Goal: Task Accomplishment & Management: Use online tool/utility

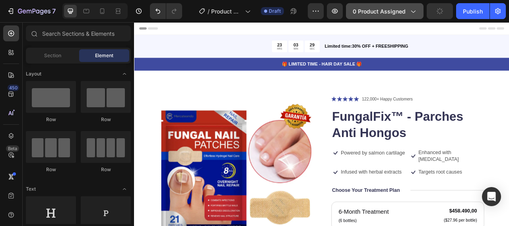
click at [394, 7] on span "0 product assigned" at bounding box center [378, 11] width 53 height 8
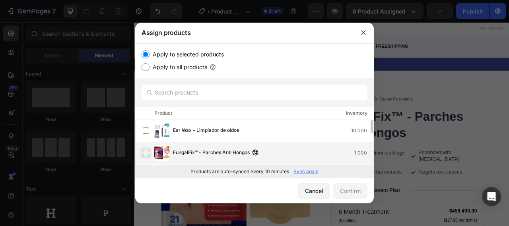
click at [146, 155] on label at bounding box center [146, 153] width 6 height 6
click at [358, 188] on div "Confirm" at bounding box center [350, 191] width 21 height 8
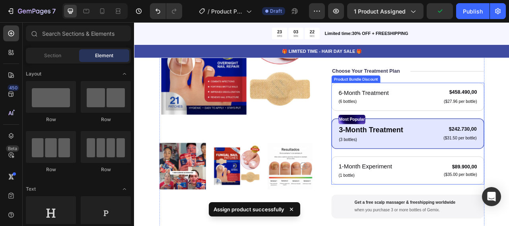
scroll to position [159, 0]
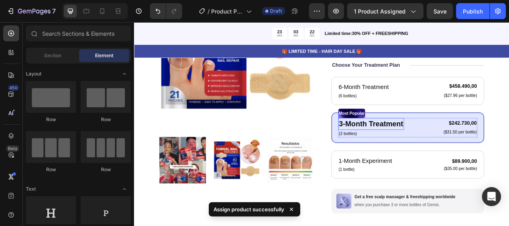
click at [432, 157] on p "3-Month Treatment" at bounding box center [435, 152] width 82 height 14
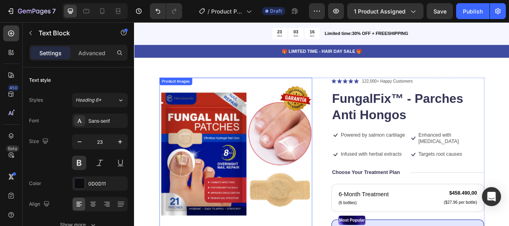
scroll to position [0, 0]
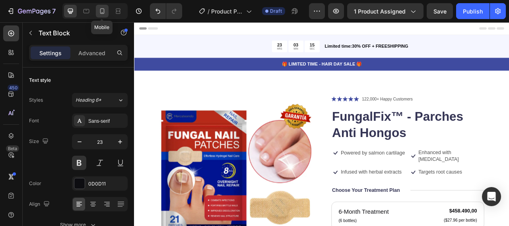
click at [102, 8] on icon at bounding box center [102, 11] width 8 height 8
type input "17"
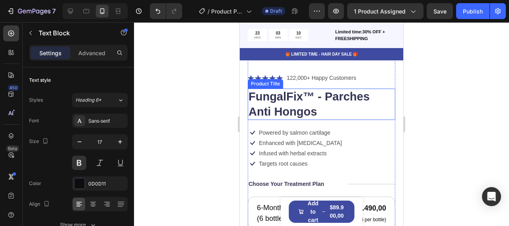
scroll to position [79, 0]
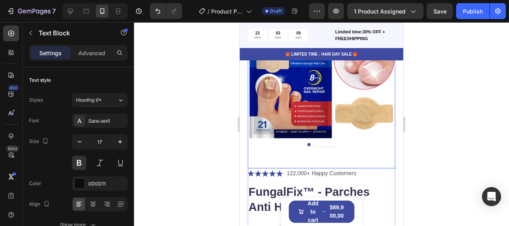
click at [315, 143] on div at bounding box center [321, 144] width 147 height 3
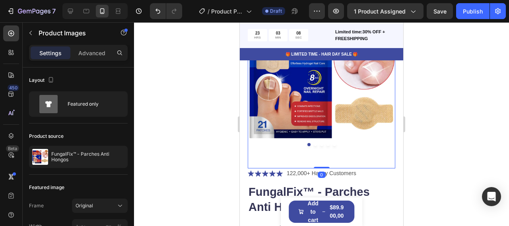
click at [319, 140] on img at bounding box center [321, 78] width 147 height 147
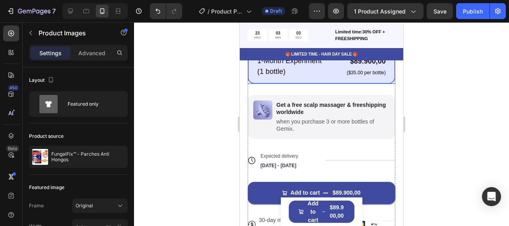
scroll to position [397, 0]
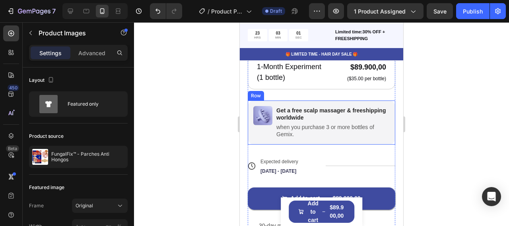
click at [335, 101] on div "Image Get a free scalp massager & freeshipping worldwide Text Block when you pu…" at bounding box center [321, 123] width 147 height 44
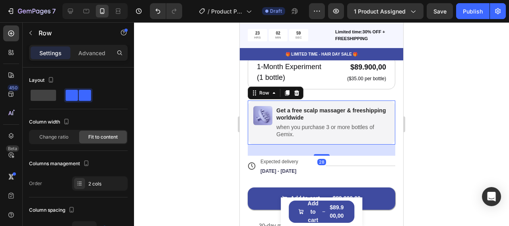
click at [335, 101] on div "Image Get a free scalp massager & freeshipping worldwide Text Block when you pu…" at bounding box center [321, 123] width 147 height 44
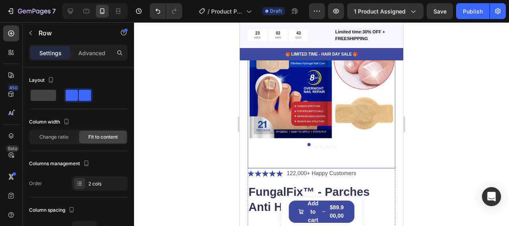
scroll to position [119, 0]
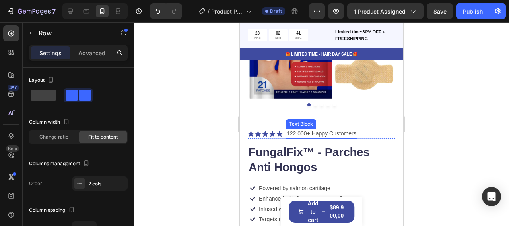
click at [355, 130] on p "122,000+ Happy Customers" at bounding box center [321, 134] width 70 height 8
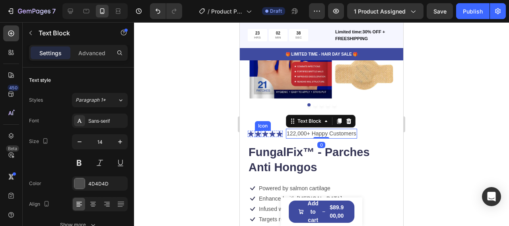
click at [258, 131] on icon at bounding box center [258, 134] width 6 height 6
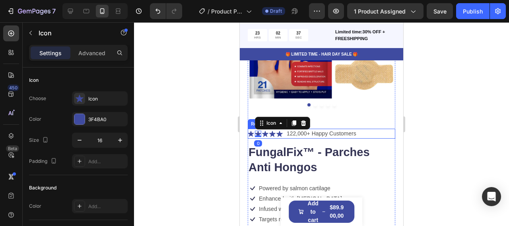
click at [384, 132] on div "Icon Icon 0 Icon Icon Icon Icon List 122,000+ Happy Customers Text Block Row" at bounding box center [321, 134] width 147 height 10
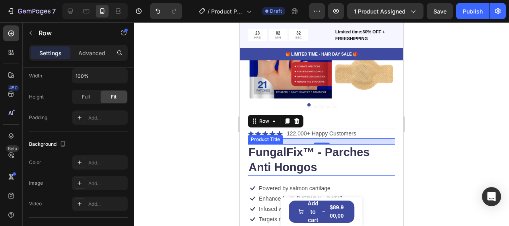
click at [327, 149] on h1 "FungalFix™ - Parches Anti Hongos" at bounding box center [321, 159] width 147 height 31
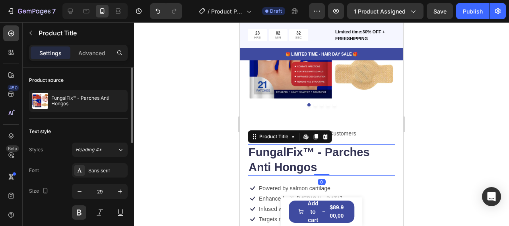
scroll to position [199, 0]
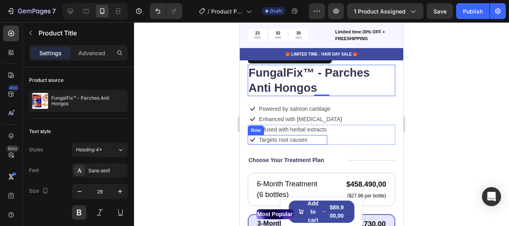
click at [308, 135] on div "Icon Targets root causes Text Block Row" at bounding box center [287, 140] width 79 height 10
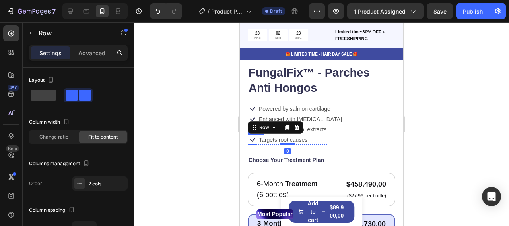
click at [248, 135] on icon at bounding box center [253, 140] width 10 height 10
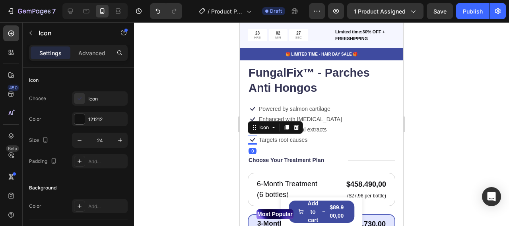
click at [256, 135] on icon at bounding box center [253, 140] width 10 height 10
click at [323, 135] on div "Icon 0 Targets root causes Text Block Row" at bounding box center [287, 140] width 79 height 10
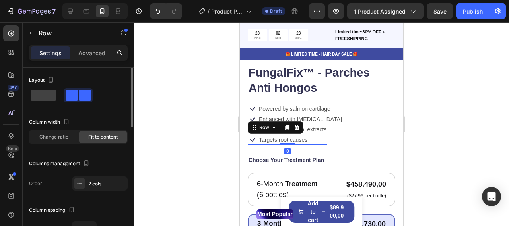
scroll to position [40, 0]
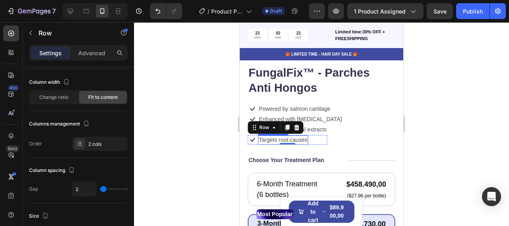
click at [277, 136] on p "Targets root causes" at bounding box center [283, 139] width 48 height 7
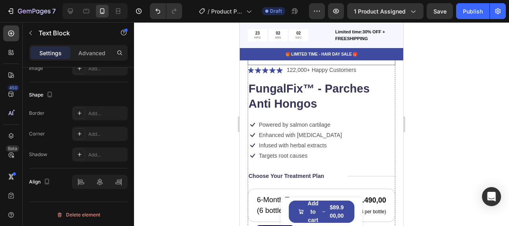
scroll to position [0, 0]
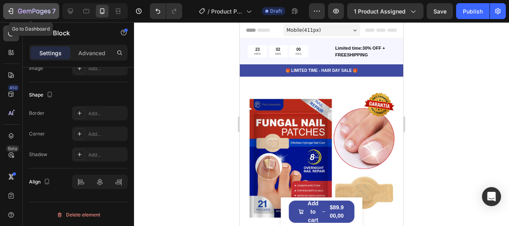
click at [25, 8] on div "7" at bounding box center [37, 11] width 38 height 10
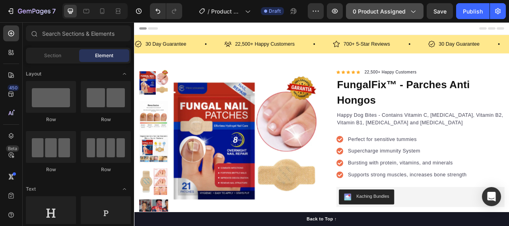
click at [388, 15] on button "0 product assigned" at bounding box center [384, 11] width 77 height 16
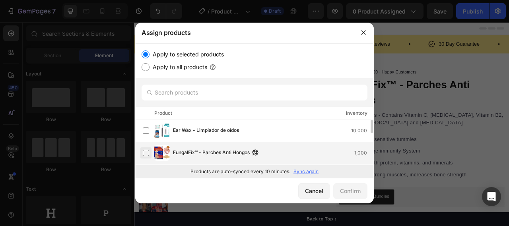
click at [147, 153] on label at bounding box center [146, 153] width 6 height 6
click at [342, 194] on div "Confirm" at bounding box center [350, 191] width 21 height 8
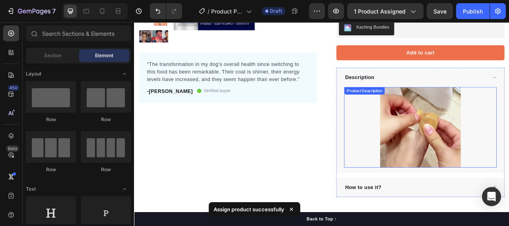
scroll to position [199, 0]
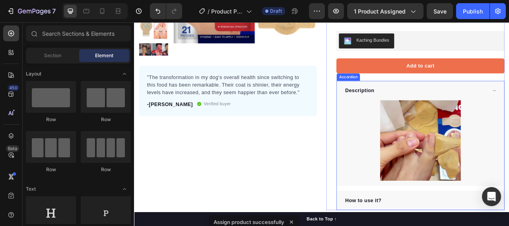
click at [508, 104] on div "Description" at bounding box center [497, 109] width 213 height 25
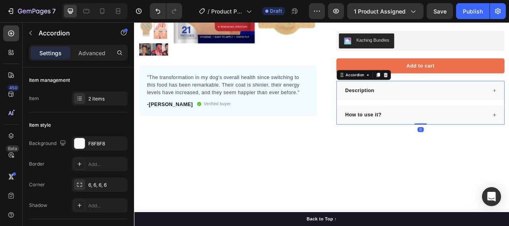
click at [508, 134] on div "How to use it?" at bounding box center [492, 140] width 182 height 12
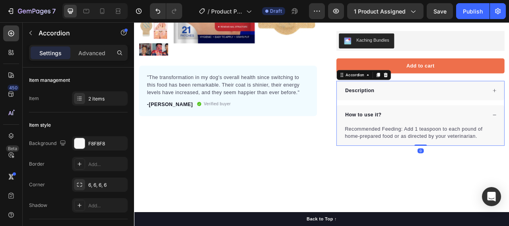
click at [508, 134] on div "How to use it?" at bounding box center [492, 140] width 182 height 12
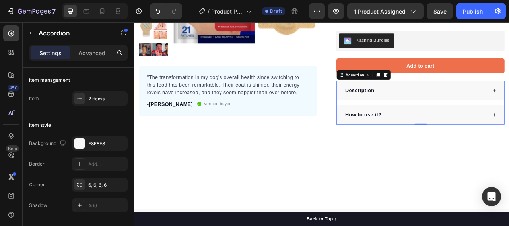
click at [508, 112] on div "Description" at bounding box center [492, 109] width 182 height 12
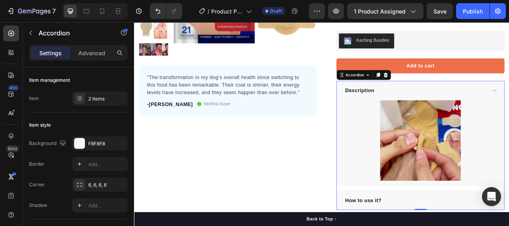
click at [508, 112] on div "Description" at bounding box center [492, 109] width 182 height 12
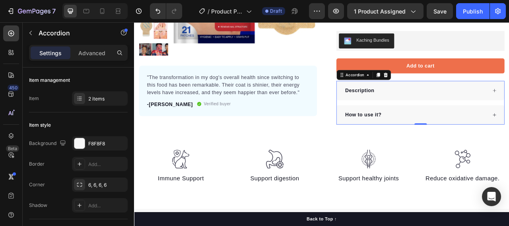
scroll to position [238, 0]
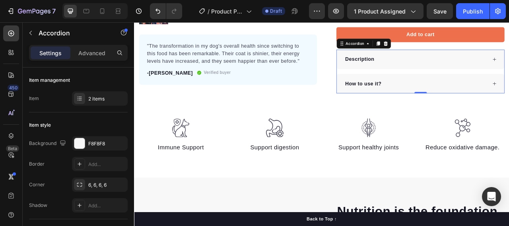
click at [508, 68] on div "Description" at bounding box center [492, 70] width 182 height 12
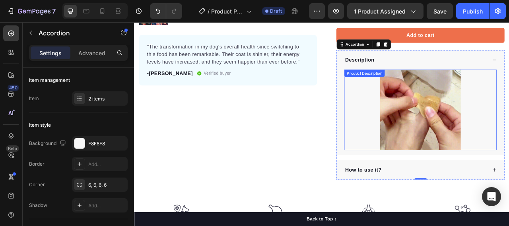
scroll to position [199, 0]
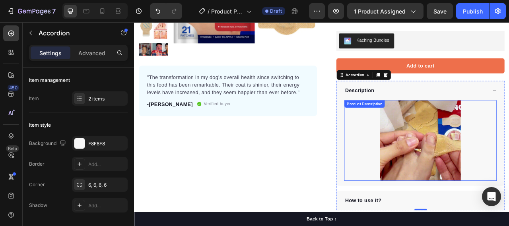
click at [508, 134] on p at bounding box center [498, 173] width 194 height 102
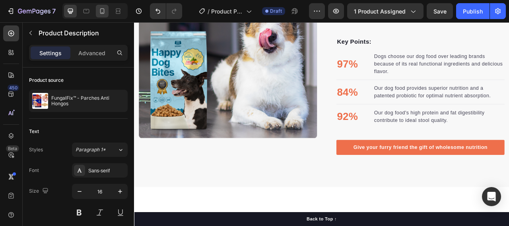
click at [98, 14] on icon at bounding box center [102, 11] width 8 height 8
type input "14"
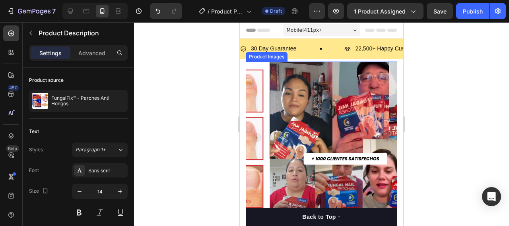
click at [370, 123] on img at bounding box center [344, 137] width 151 height 151
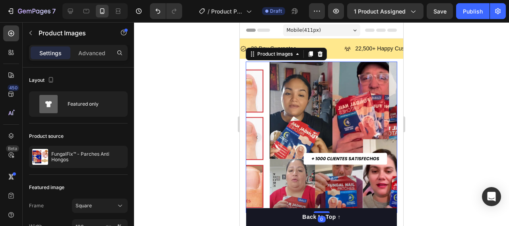
click at [269, 124] on img at bounding box center [344, 137] width 151 height 151
click at [269, 123] on img at bounding box center [344, 137] width 151 height 151
click at [290, 50] on div "Product Images" at bounding box center [274, 53] width 39 height 7
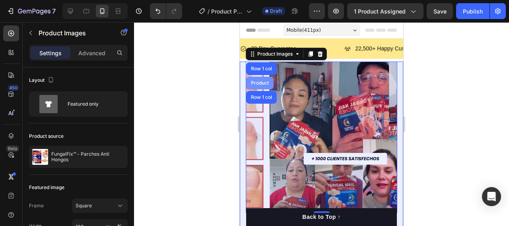
click at [262, 83] on div "Product" at bounding box center [259, 83] width 21 height 5
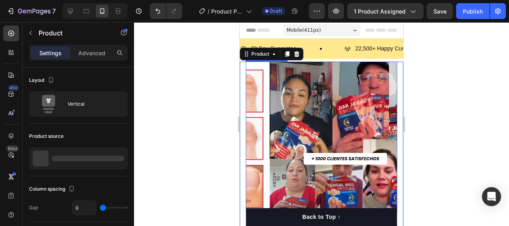
click at [275, 54] on div "30 Day Guarantee" at bounding box center [273, 49] width 48 height 12
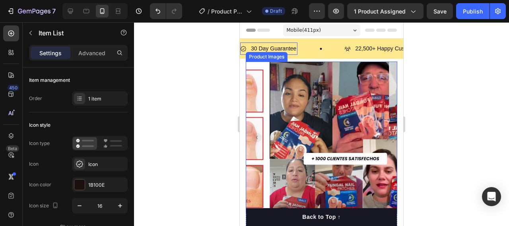
click at [293, 112] on img at bounding box center [344, 137] width 151 height 151
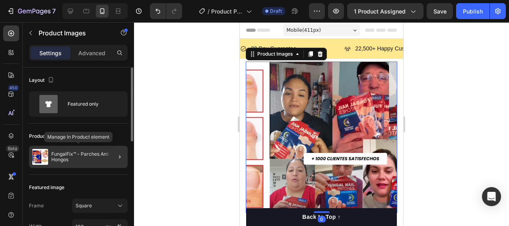
click at [58, 156] on p "FungalFix™ - Parches Anti Hongos" at bounding box center [87, 156] width 73 height 11
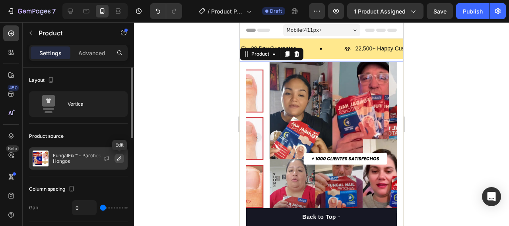
click at [120, 156] on icon "button" at bounding box center [119, 158] width 6 height 6
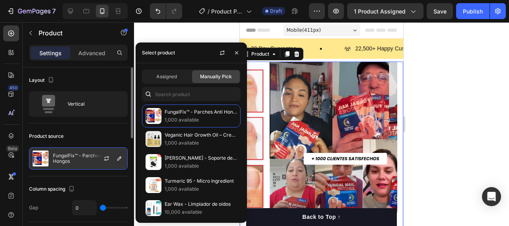
click at [86, 156] on p "FungalFix™ - Parches Anti Hongos" at bounding box center [88, 158] width 71 height 11
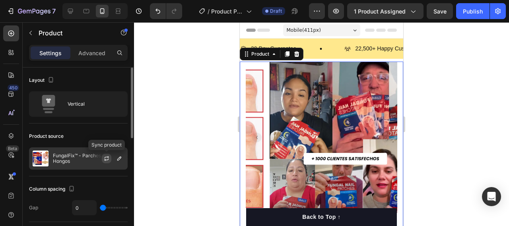
click at [108, 157] on icon "button" at bounding box center [106, 157] width 4 height 2
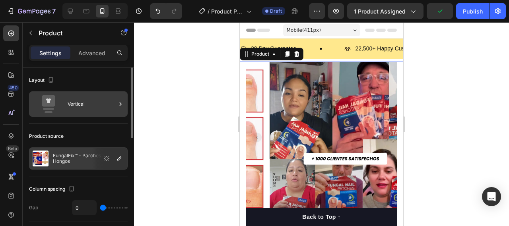
click at [87, 99] on div "Vertical" at bounding box center [92, 104] width 48 height 18
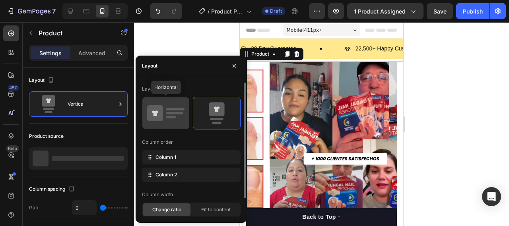
click at [178, 125] on div at bounding box center [165, 113] width 47 height 32
type input "30"
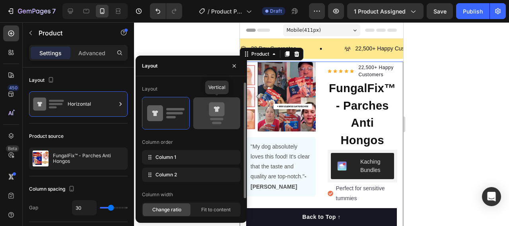
click at [203, 116] on icon at bounding box center [216, 113] width 37 height 22
type input "0"
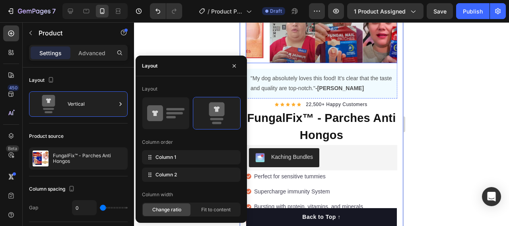
scroll to position [159, 0]
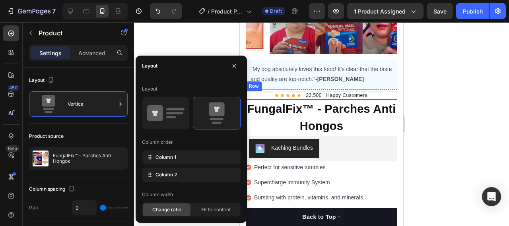
click at [481, 81] on div at bounding box center [321, 124] width 375 height 204
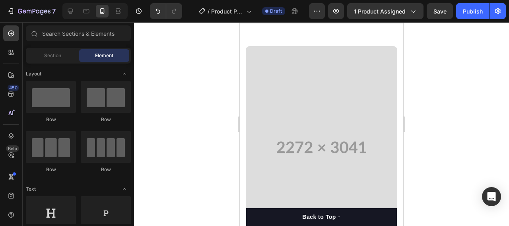
scroll to position [1311, 0]
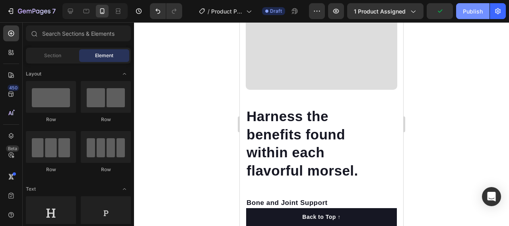
click at [473, 8] on div "Publish" at bounding box center [472, 11] width 20 height 8
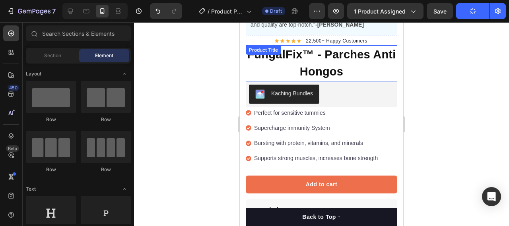
scroll to position [210, 0]
